Goal: Find specific page/section: Find specific page/section

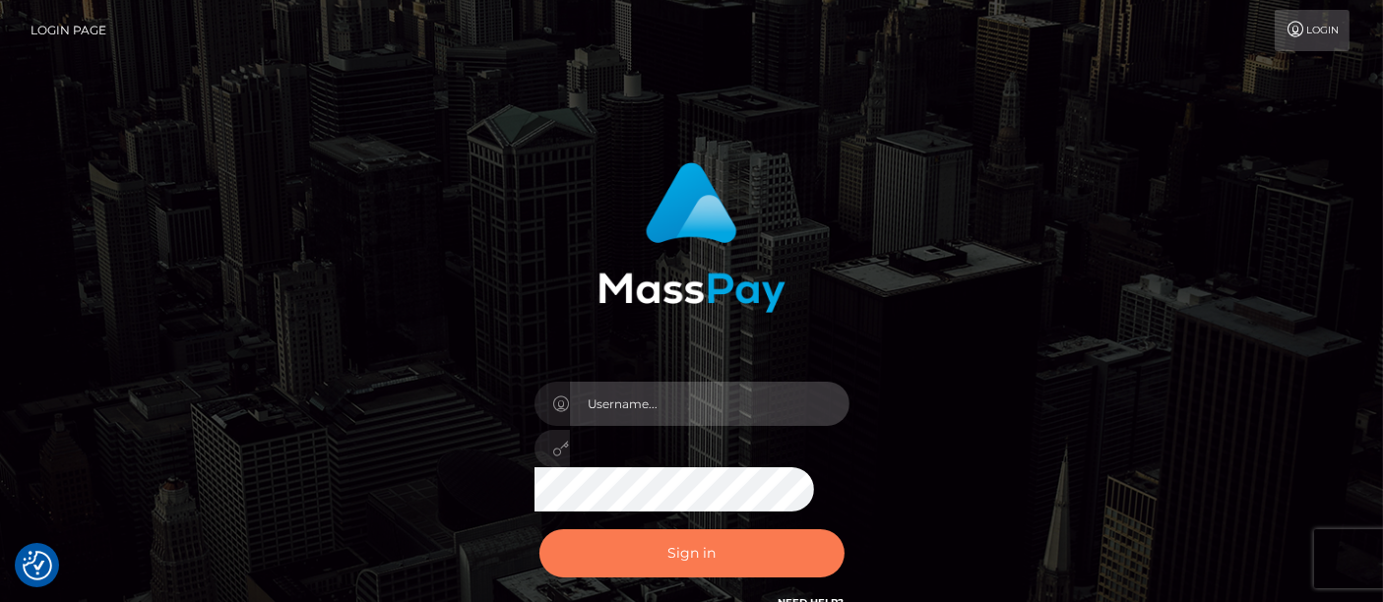
type input "fr.es"
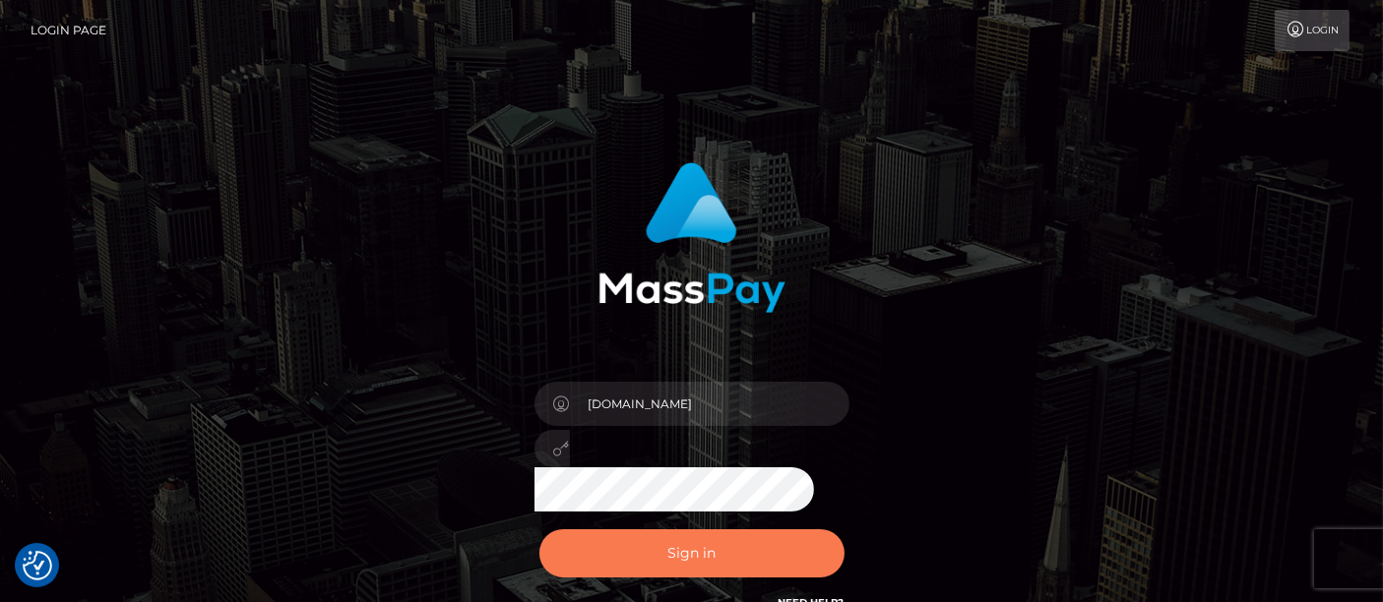
click at [682, 541] on button "Sign in" at bounding box center [691, 554] width 305 height 48
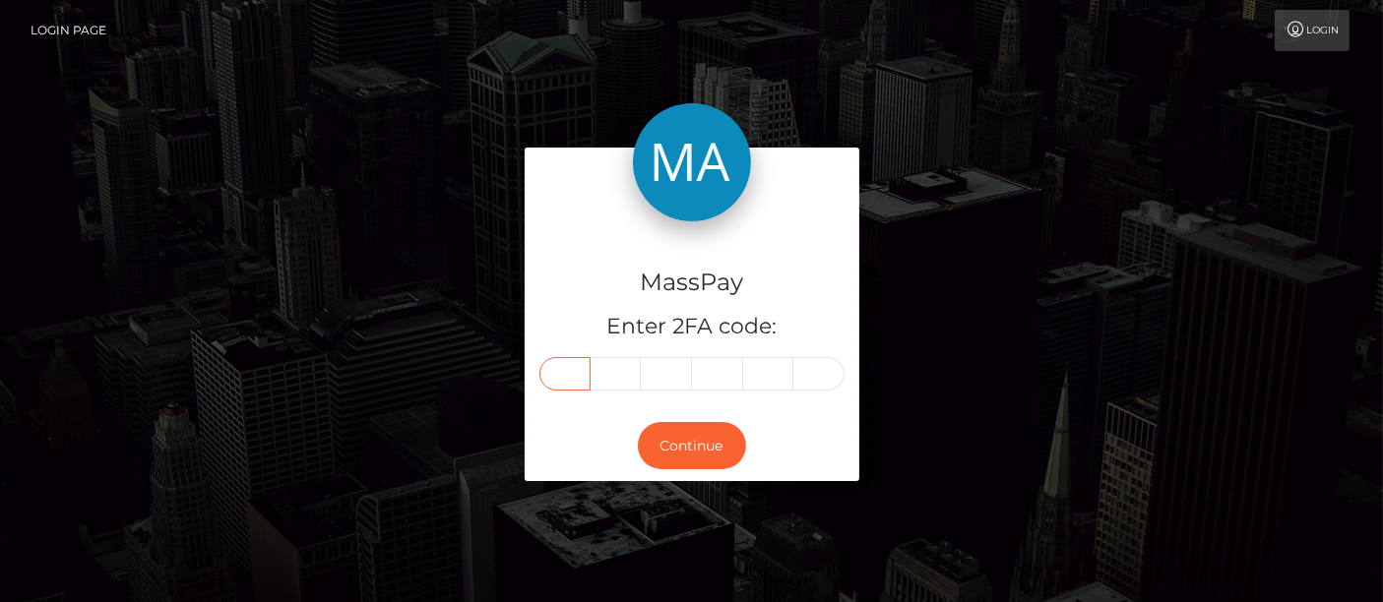
click at [568, 380] on input "text" at bounding box center [564, 373] width 51 height 33
type input "0"
type input "8"
type input "4"
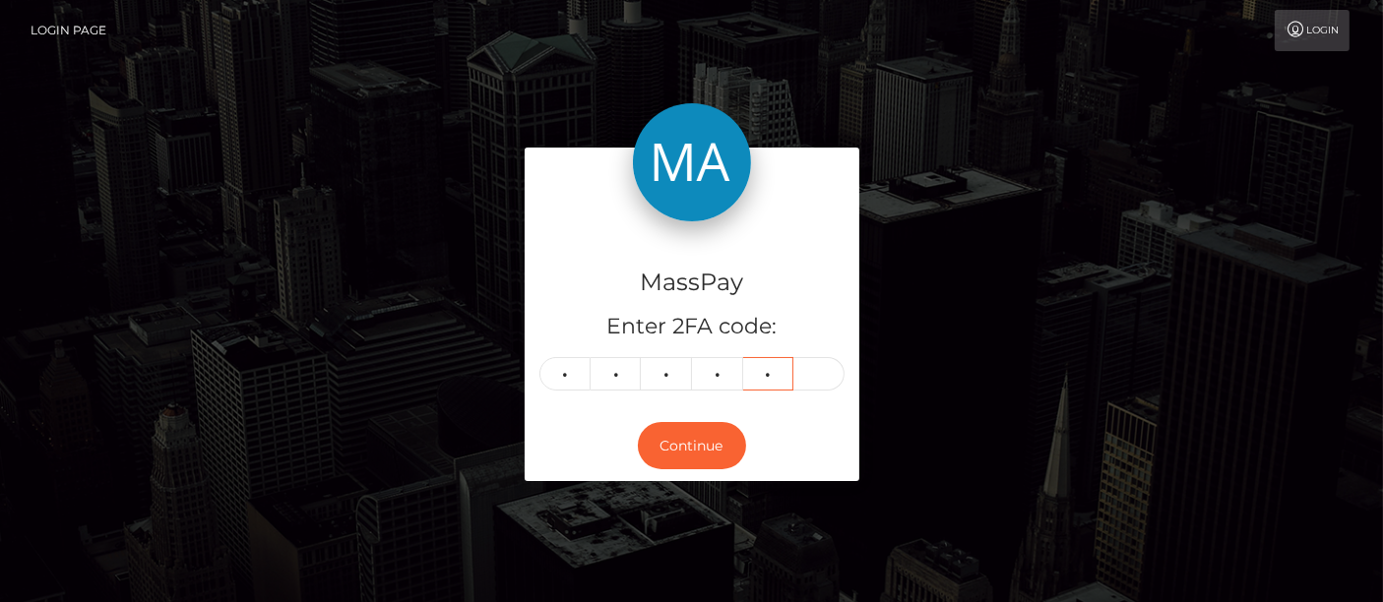
type input "0"
type input "8"
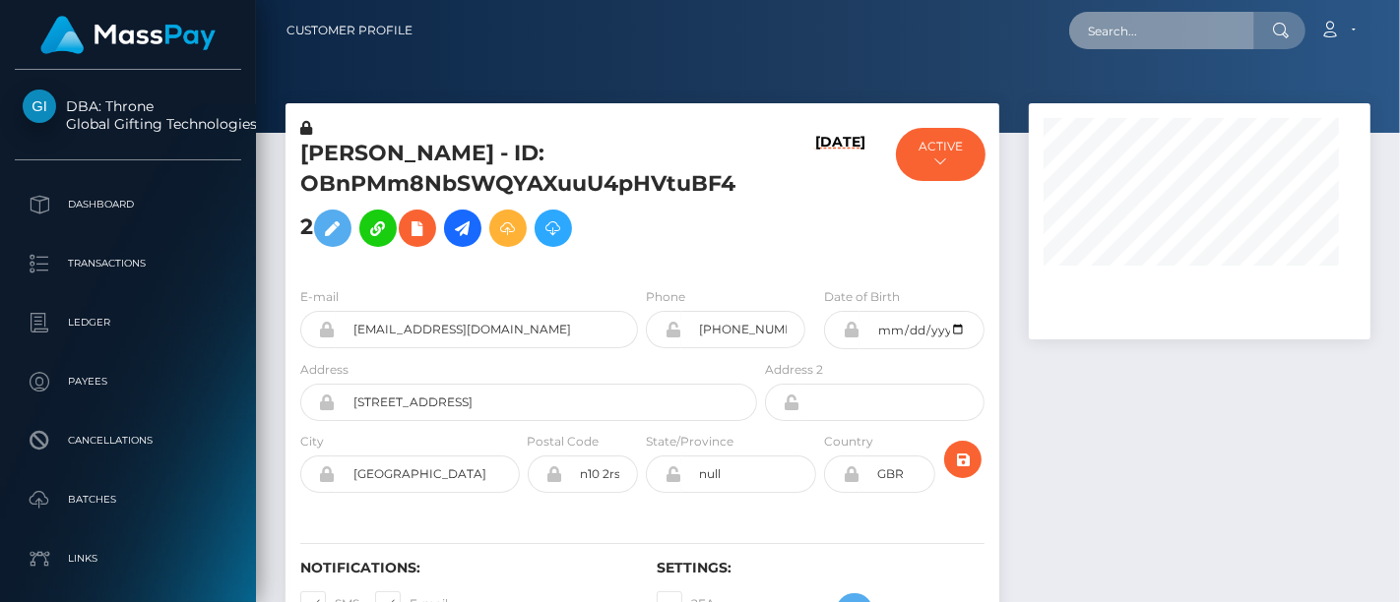
click at [1116, 41] on input "text" at bounding box center [1161, 30] width 185 height 37
paste input "[EMAIL_ADDRESS][DOMAIN_NAME]"
type input "[EMAIL_ADDRESS][DOMAIN_NAME]"
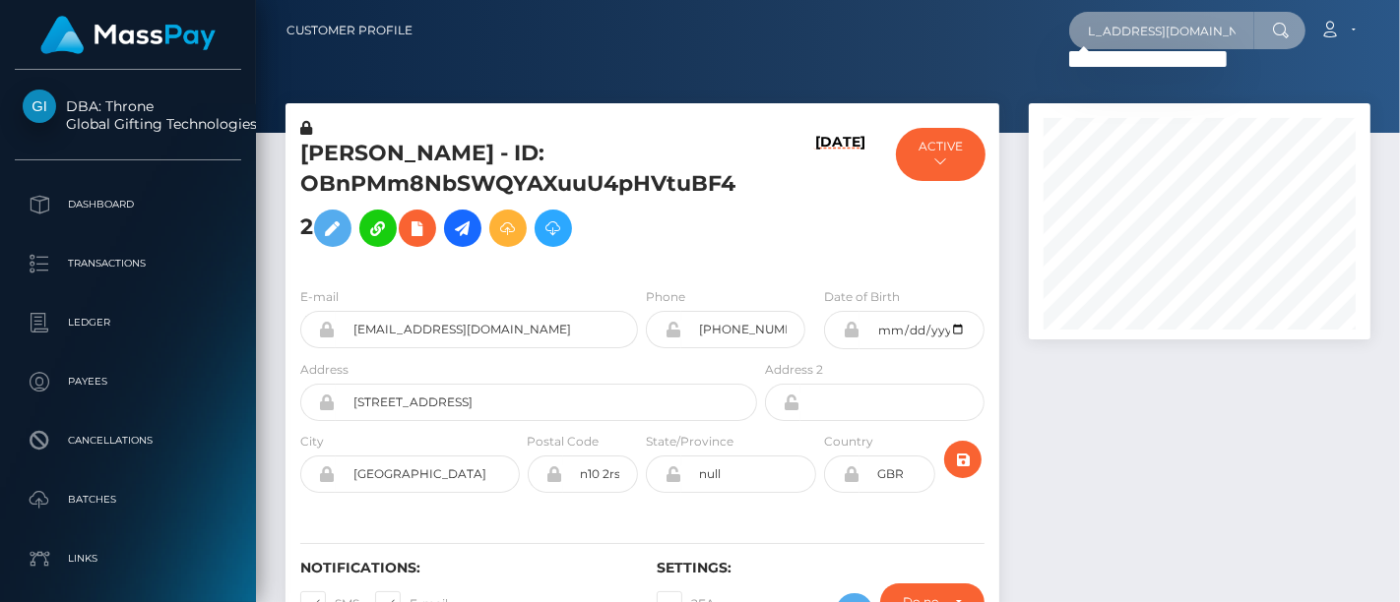
scroll to position [0, 0]
drag, startPoint x: 1073, startPoint y: 33, endPoint x: 1399, endPoint y: 45, distance: 326.0
click at [1399, 45] on nav "Customer Profile [EMAIL_ADDRESS][DOMAIN_NAME] Loading... Loading... Account Log…" at bounding box center [828, 30] width 1144 height 61
paste input "[EMAIL_ADDRESS][DOMAIN_NAME]"
type input "[EMAIL_ADDRESS][DOMAIN_NAME]"
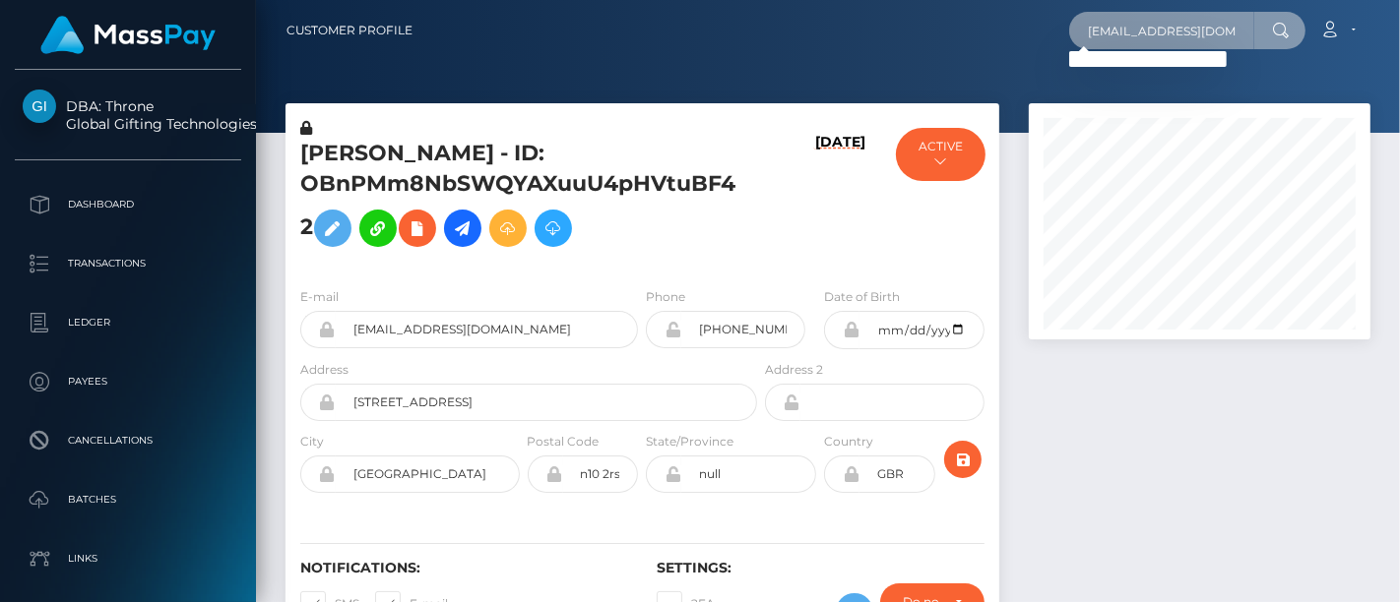
click at [1237, 31] on input "[EMAIL_ADDRESS][DOMAIN_NAME]" at bounding box center [1161, 30] width 185 height 37
